Goal: Navigation & Orientation: Find specific page/section

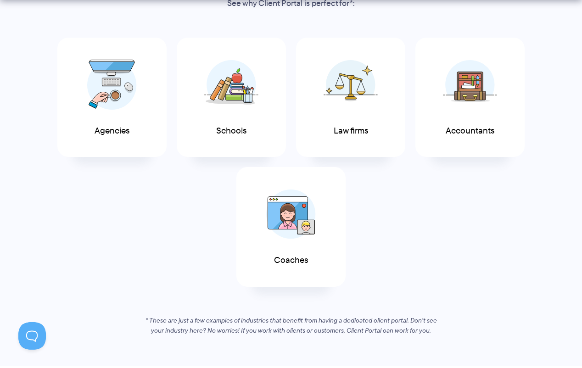
scroll to position [528, 0]
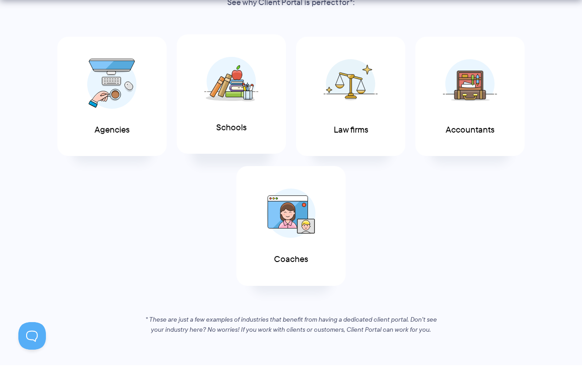
click at [256, 122] on div "Schools" at bounding box center [231, 94] width 109 height 120
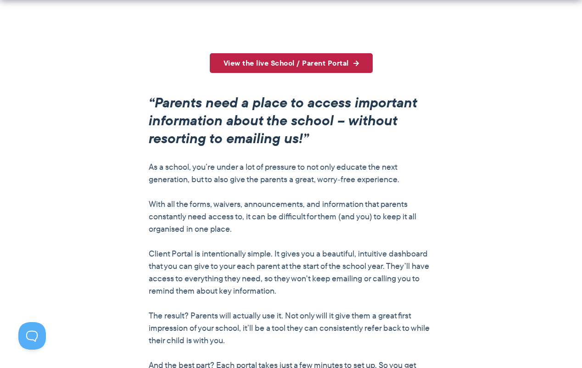
click at [295, 61] on link "View the live School / Parent Portal" at bounding box center [291, 63] width 163 height 20
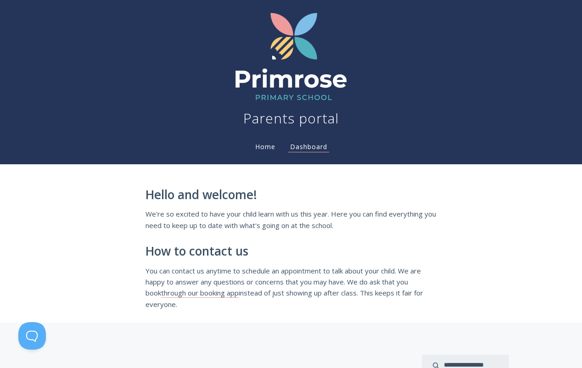
click at [272, 146] on link "Home" at bounding box center [265, 146] width 24 height 9
